Goal: Information Seeking & Learning: Learn about a topic

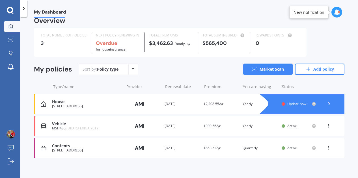
scroll to position [11, 0]
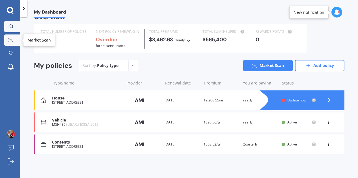
click at [10, 38] on icon at bounding box center [10, 40] width 5 height 4
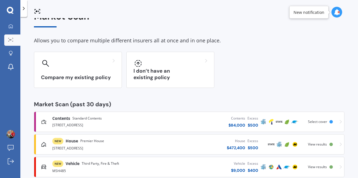
scroll to position [25, 0]
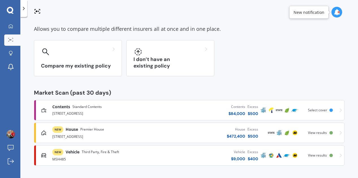
click at [74, 107] on span "Standard Contents" at bounding box center [86, 107] width 29 height 6
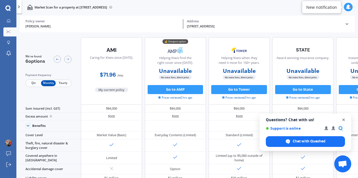
click at [344, 120] on span "Open chat" at bounding box center [343, 119] width 7 height 7
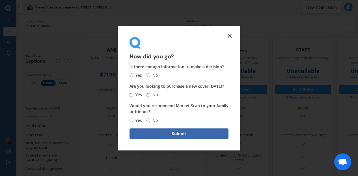
click at [228, 35] on icon at bounding box center [229, 35] width 7 height 7
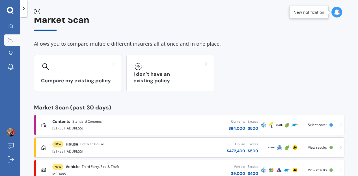
scroll to position [27, 0]
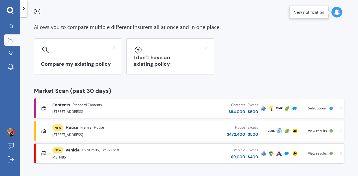
click at [93, 135] on div "[STREET_ADDRESS]" at bounding box center [101, 134] width 98 height 7
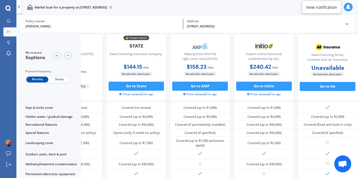
scroll to position [106, 0]
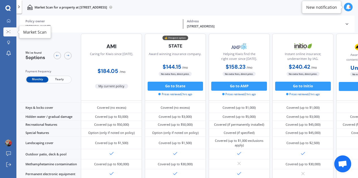
click at [10, 31] on icon at bounding box center [10, 31] width 1 height 1
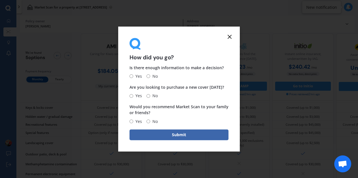
click at [230, 36] on line at bounding box center [229, 36] width 3 height 3
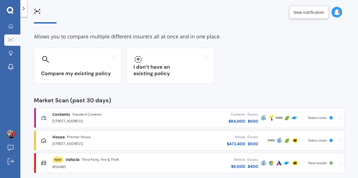
scroll to position [25, 0]
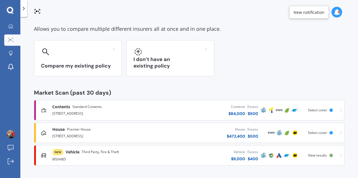
click at [72, 153] on span "Vehicle" at bounding box center [73, 152] width 14 height 6
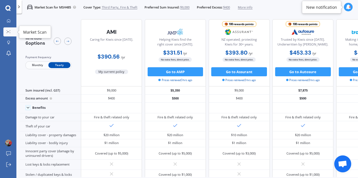
click at [10, 30] on link "Market Scan" at bounding box center [9, 31] width 13 height 9
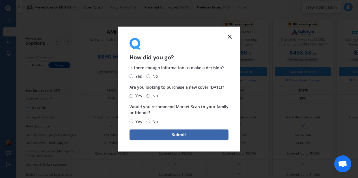
click at [231, 37] on icon at bounding box center [229, 36] width 7 height 7
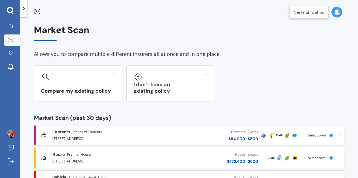
click at [97, 137] on div "[STREET_ADDRESS]" at bounding box center [101, 138] width 98 height 7
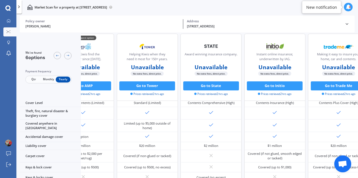
scroll to position [0, 115]
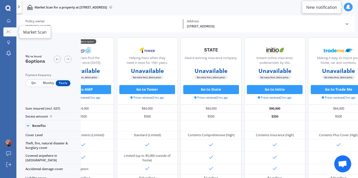
click at [5, 32] on div at bounding box center [8, 32] width 7 height 4
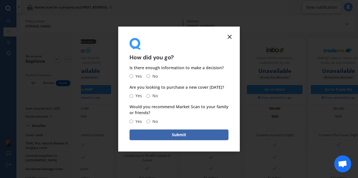
click at [229, 34] on icon at bounding box center [229, 36] width 7 height 7
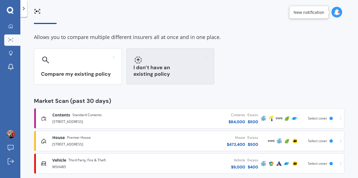
scroll to position [25, 0]
